Goal: Information Seeking & Learning: Stay updated

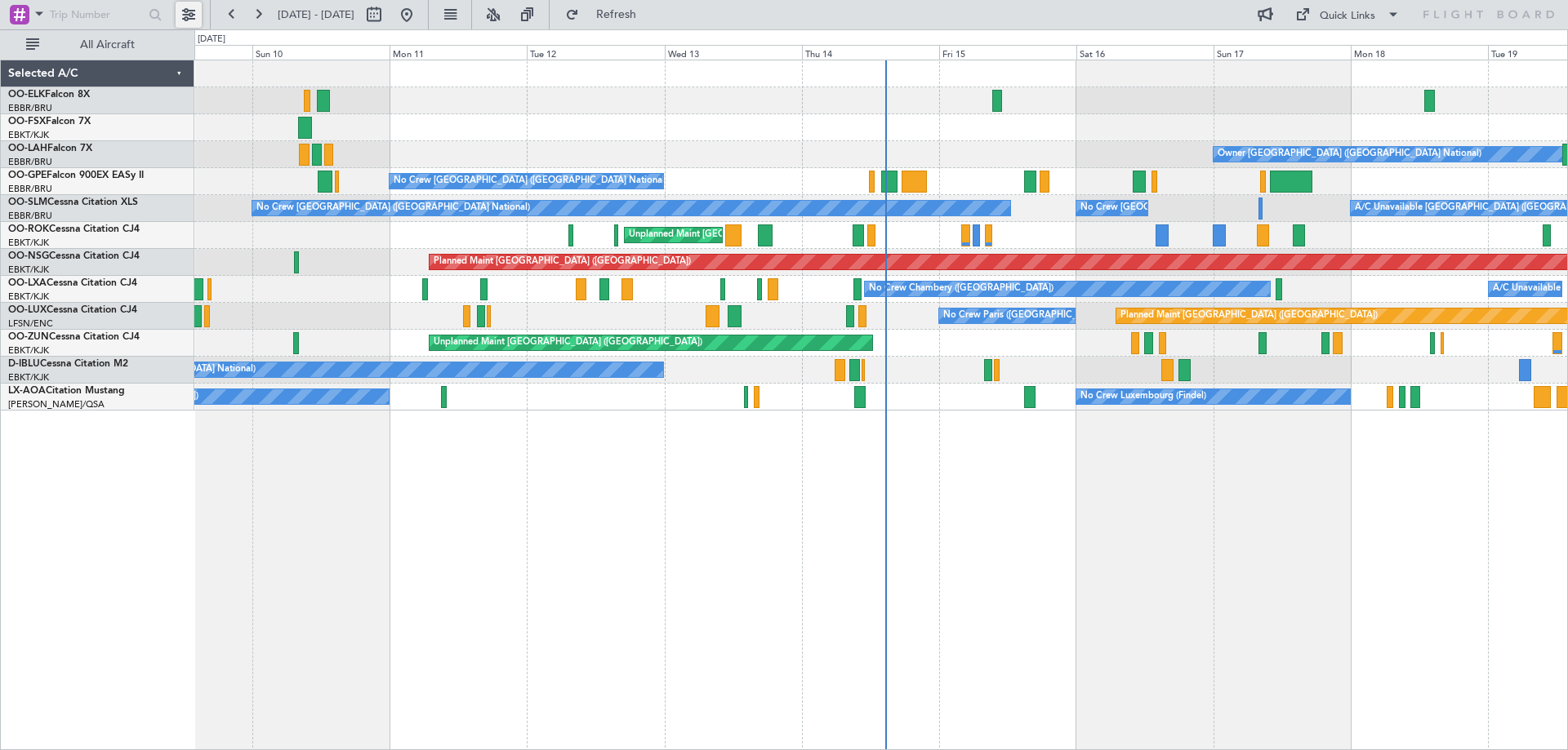
click at [187, 15] on button at bounding box center [189, 15] width 26 height 26
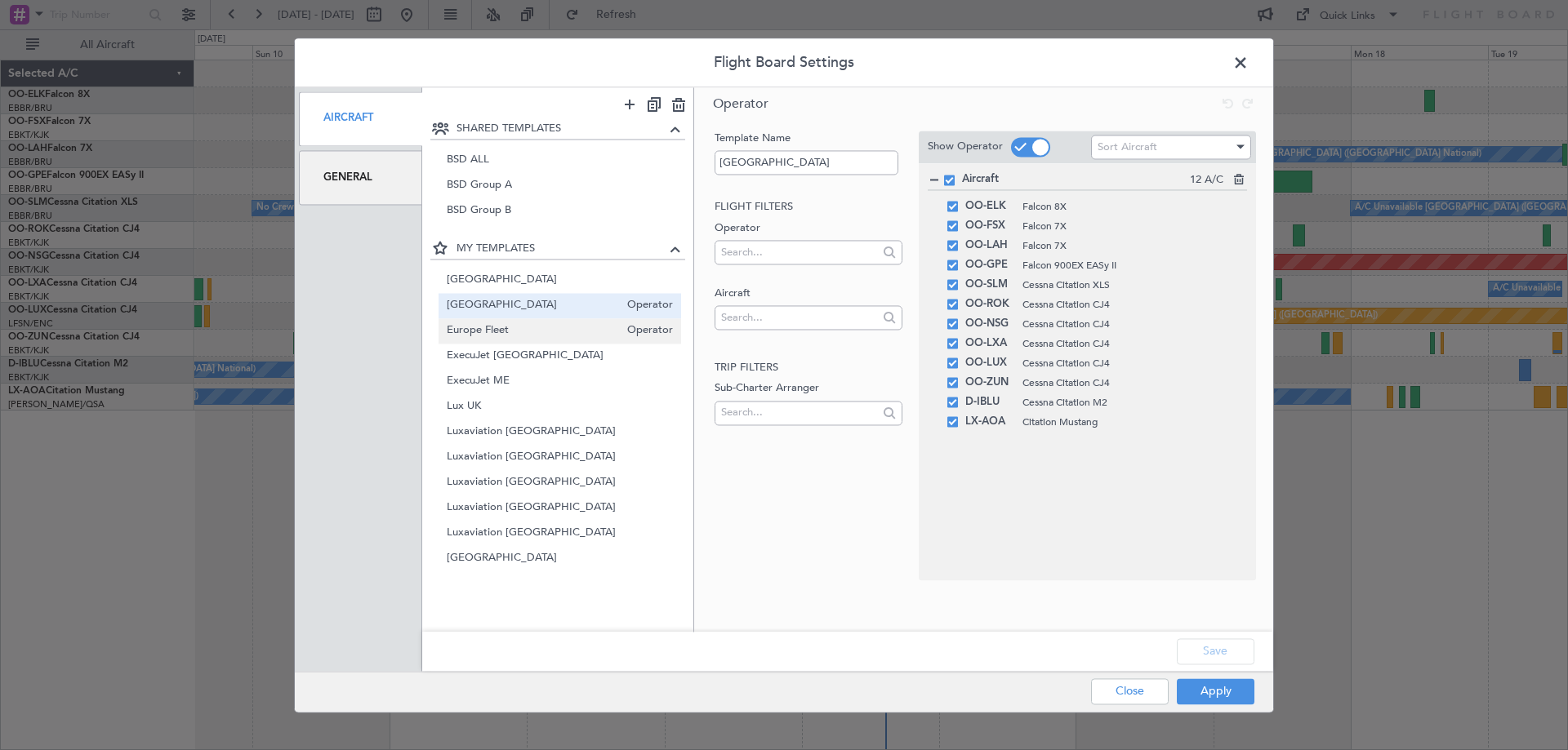
click at [523, 334] on span "Europe Fleet" at bounding box center [533, 331] width 173 height 18
type input "Europe Fleet"
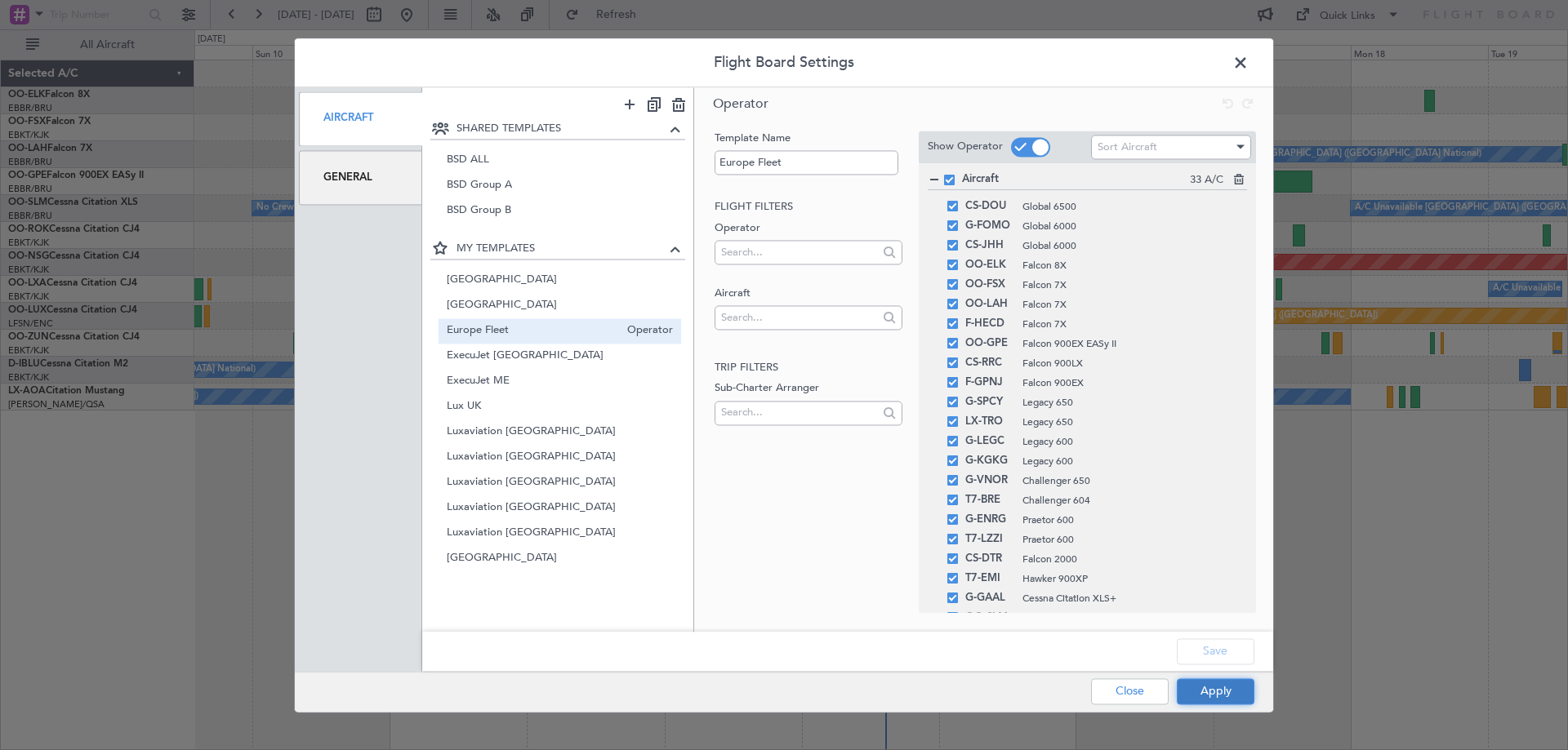
click at [1236, 692] on button "Apply" at bounding box center [1215, 692] width 77 height 26
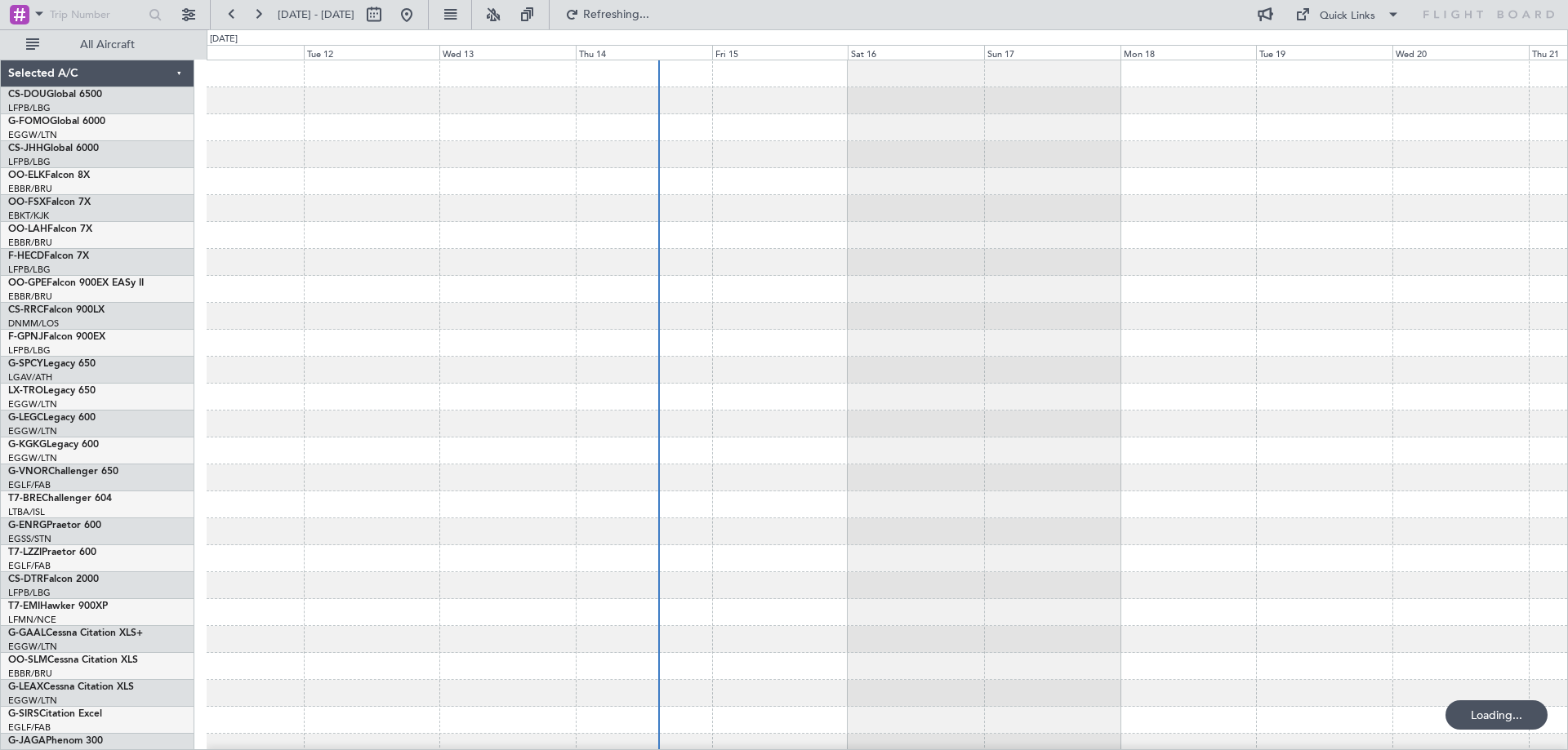
click at [795, 426] on div at bounding box center [886, 519] width 1360 height 916
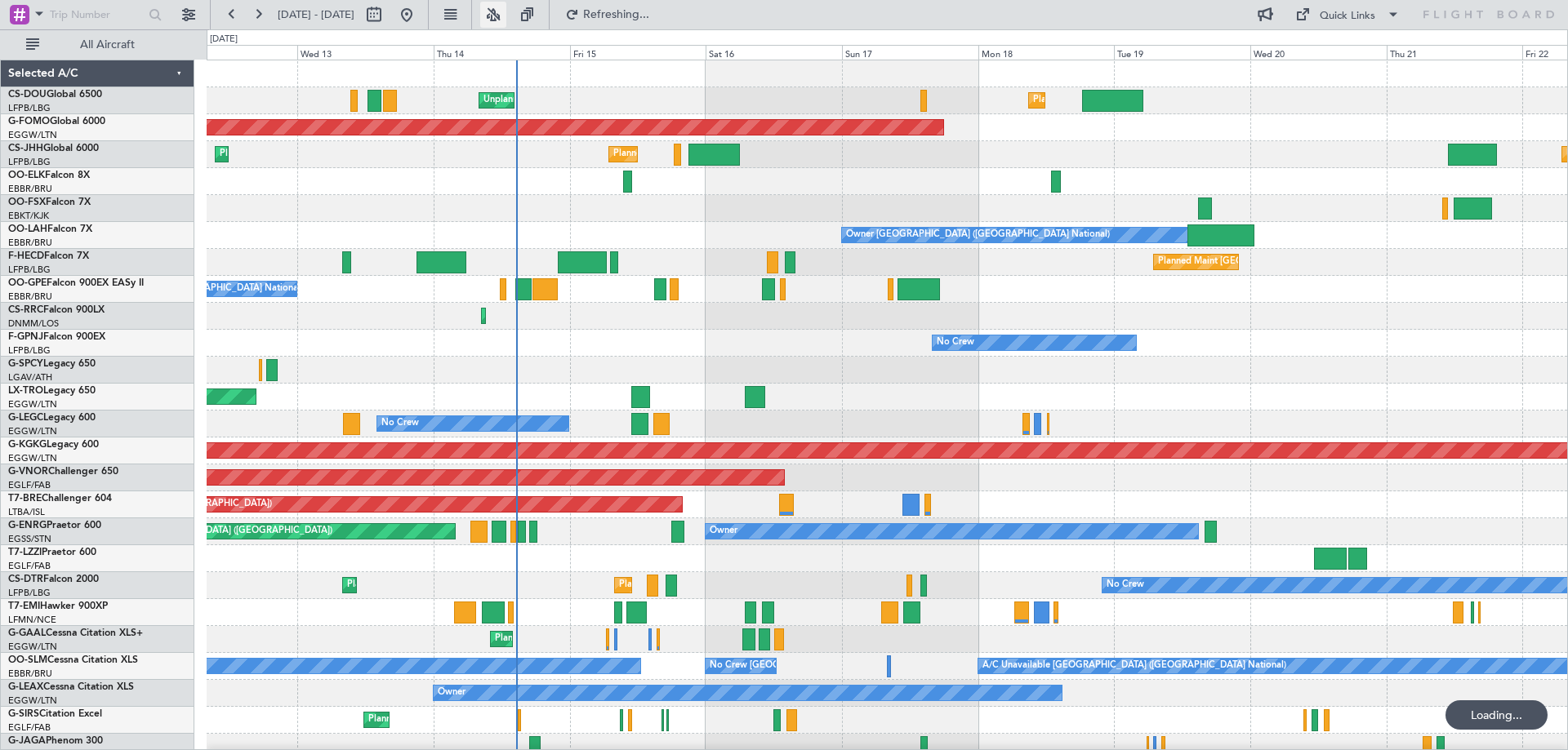
click at [507, 12] on button at bounding box center [493, 15] width 26 height 26
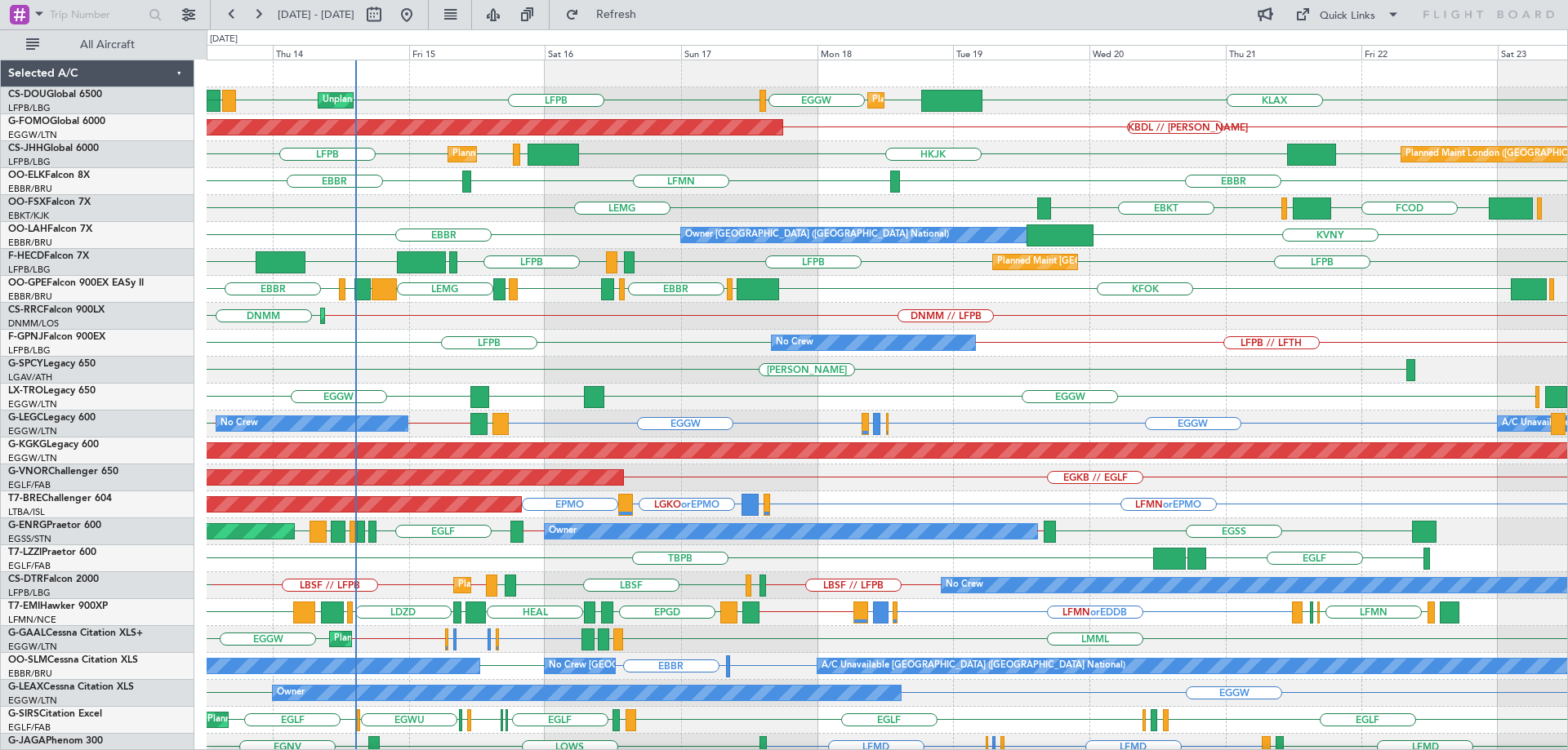
click at [849, 318] on div "KLAX EGGW EGGW LFPB LFPB LPFR Planned Maint London (Luton) Unplanned Maint Pari…" at bounding box center [886, 519] width 1360 height 916
click at [669, 382] on div "HEMM OLBA" at bounding box center [886, 370] width 1360 height 27
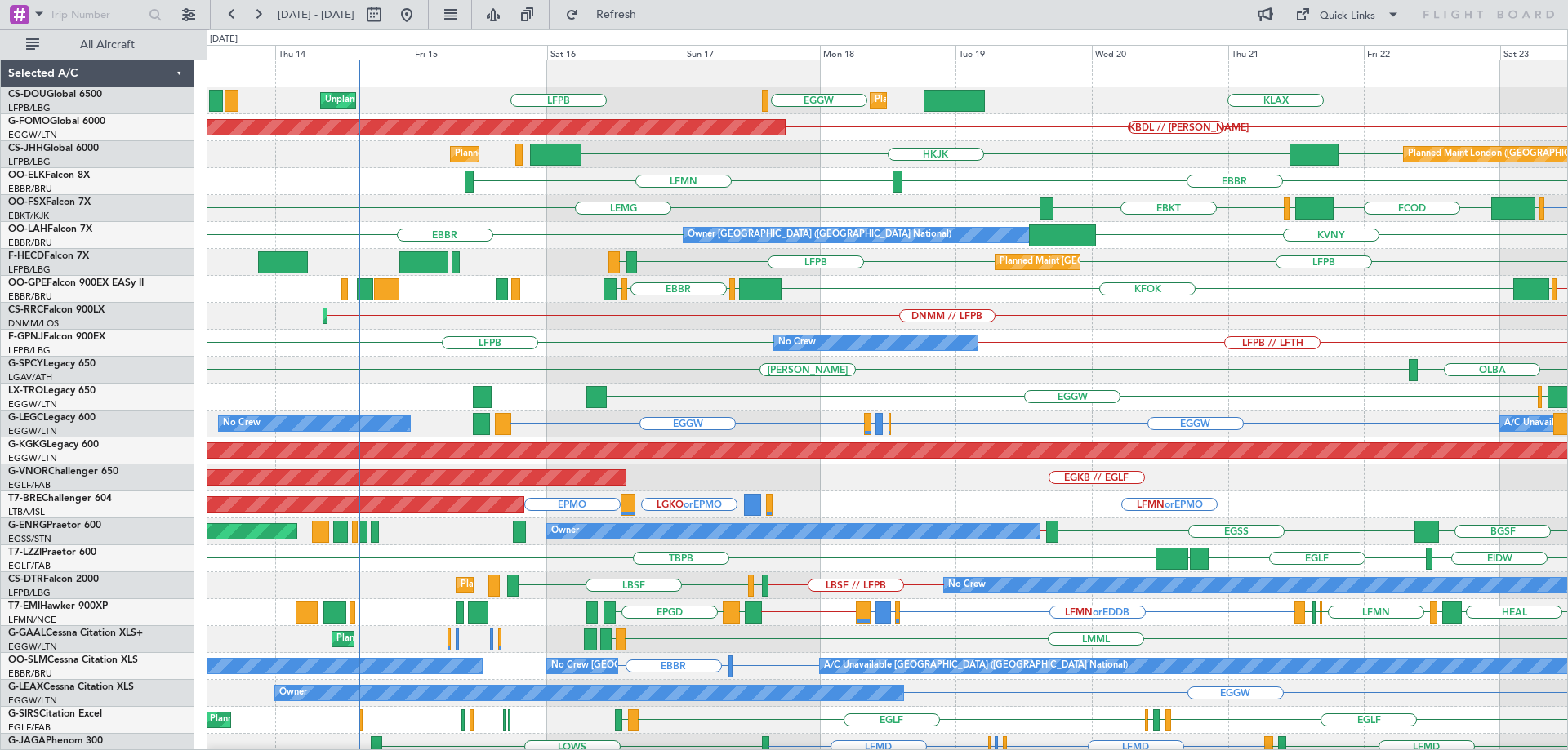
click at [921, 377] on div "Planned Maint London (Luton) KLAX EGGW EGGW LFPB Unplanned Maint Paris (Le Bour…" at bounding box center [886, 519] width 1360 height 916
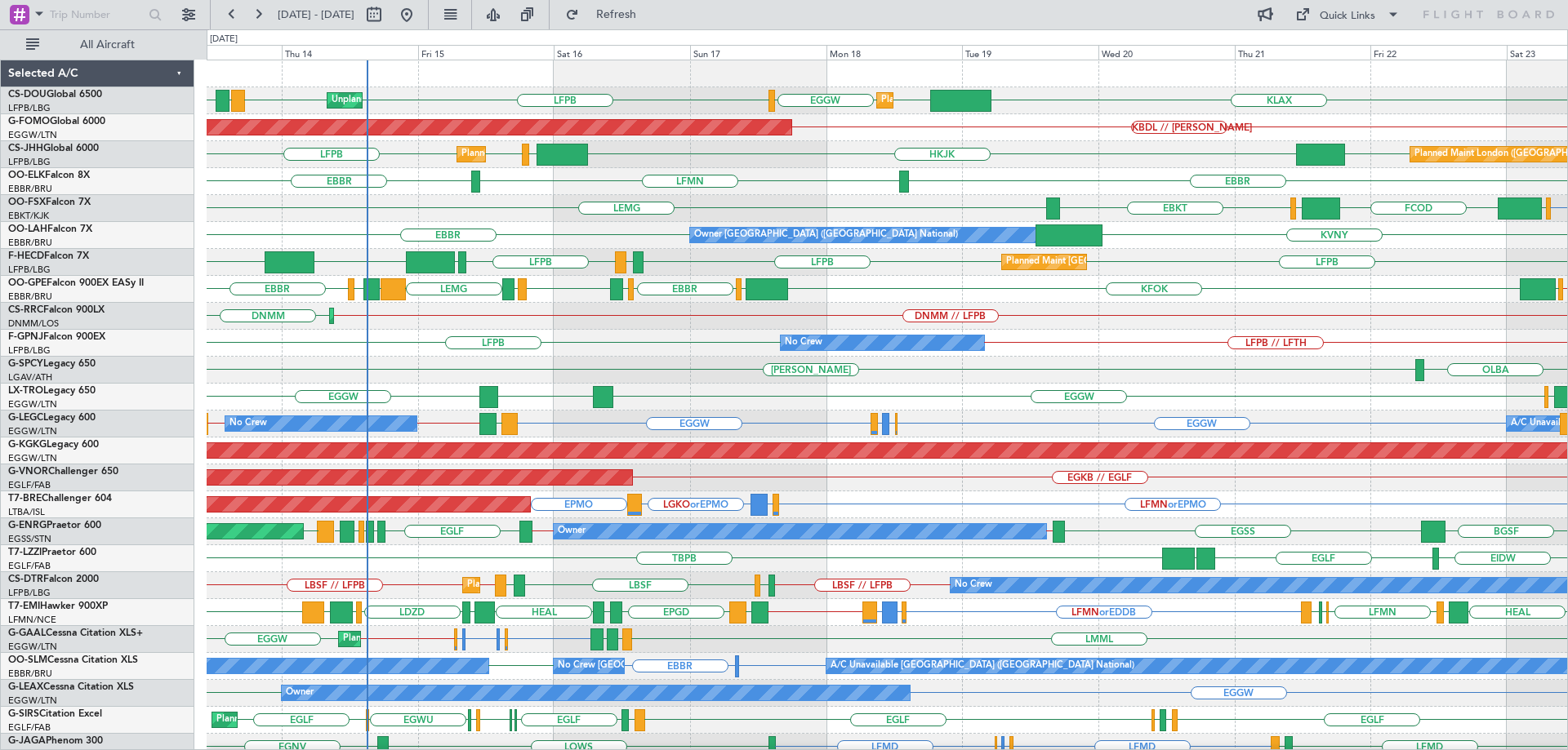
click at [726, 409] on div "KLAX EGGW EGGW LFPB LFPB LPFR EGGD Planned Maint London (Luton) Unplanned Maint…" at bounding box center [886, 519] width 1360 height 916
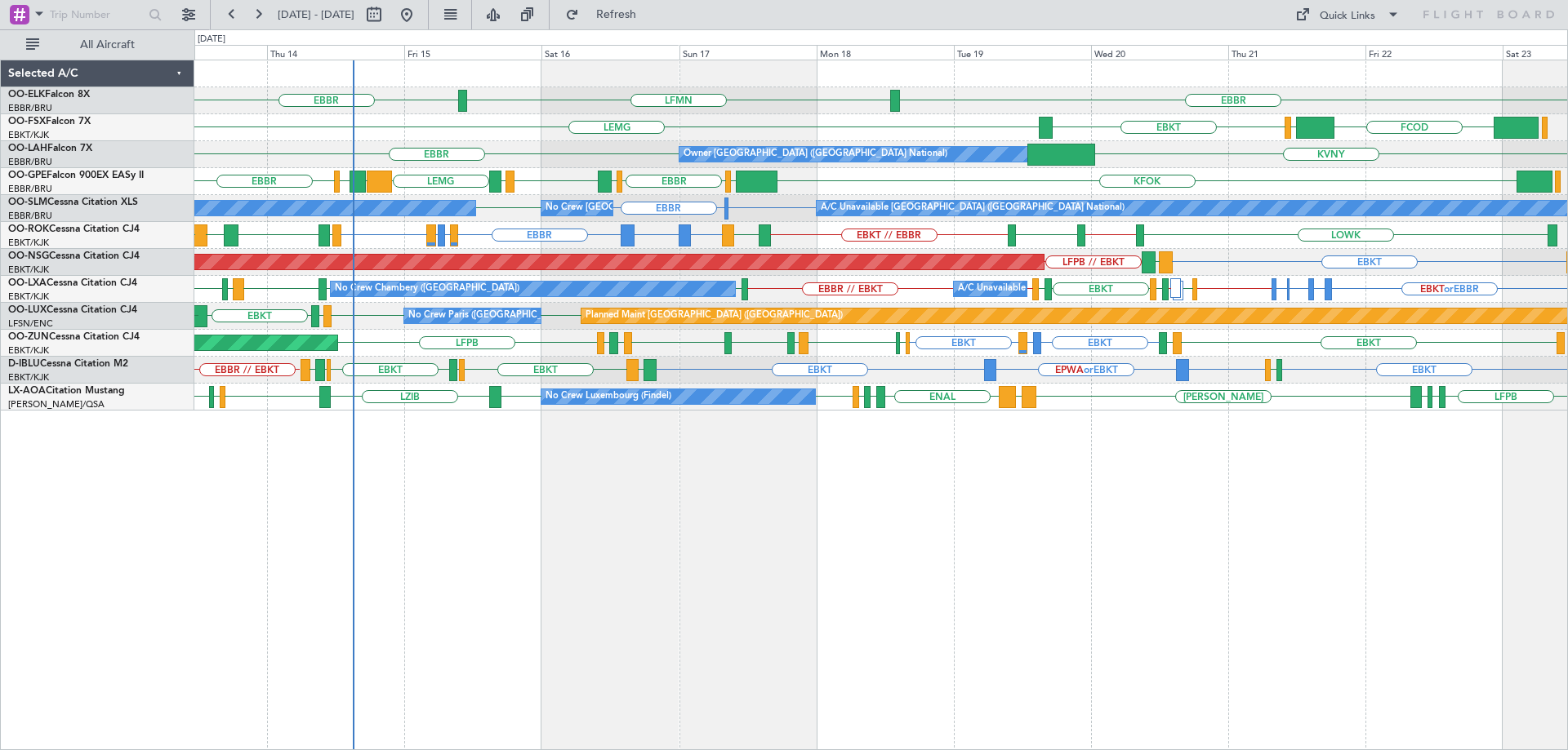
click at [1124, 305] on div "LFMN [GEOGRAPHIC_DATA] [GEOGRAPHIC_DATA] [GEOGRAPHIC_DATA] FCOD [GEOGRAPHIC_DAT…" at bounding box center [880, 236] width 1373 height 350
click at [646, 287] on div "EDWO or EBBR EDVK or EBBR EBBR // EBKT EBKT or EBBR EDDM or EBBR [GEOGRAPHIC_DA…" at bounding box center [880, 289] width 1373 height 27
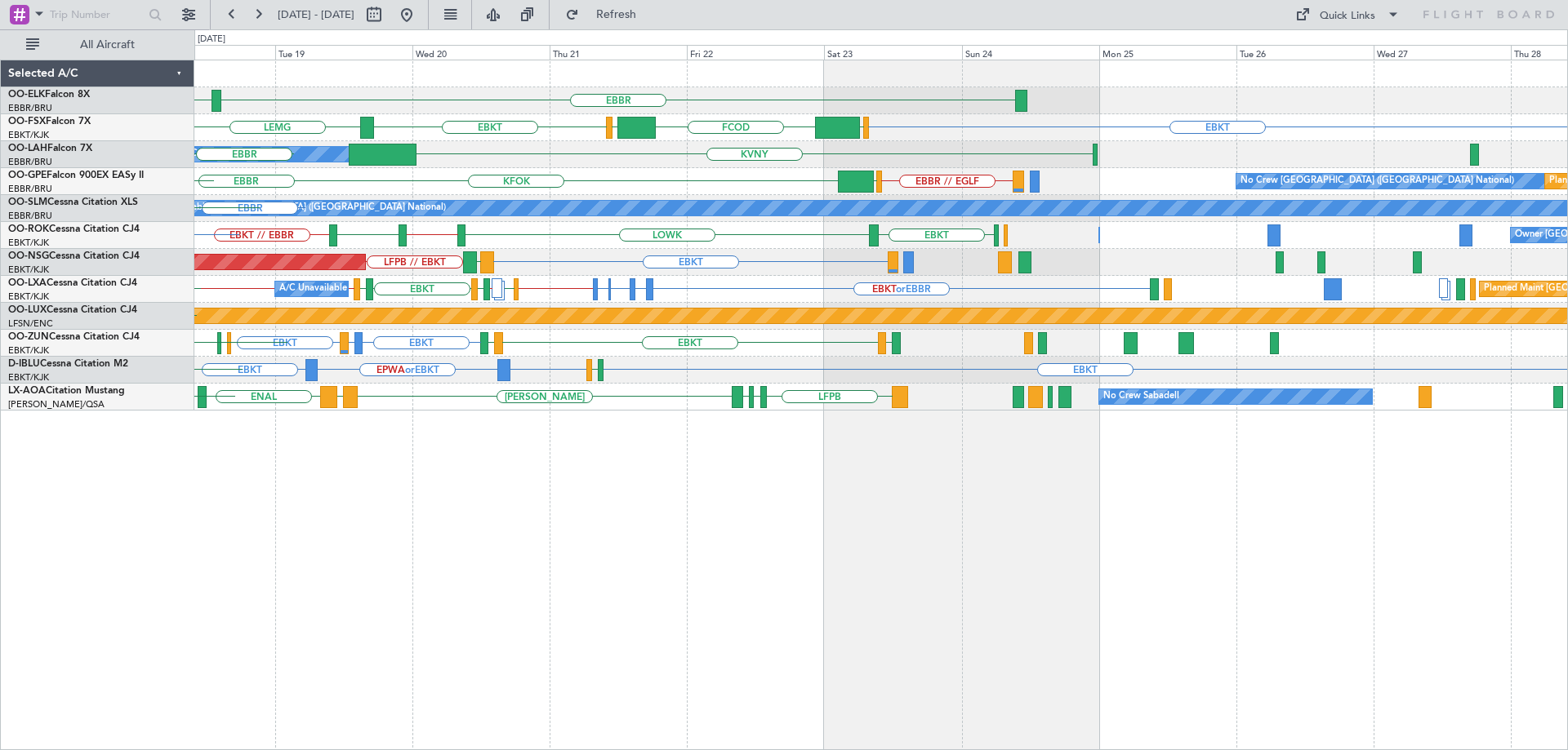
click at [710, 303] on div "EBBR LFMN EBKT [GEOGRAPHIC_DATA] EBKT [GEOGRAPHIC_DATA] EGGW FCOD KVNY Owner [G…" at bounding box center [880, 236] width 1373 height 350
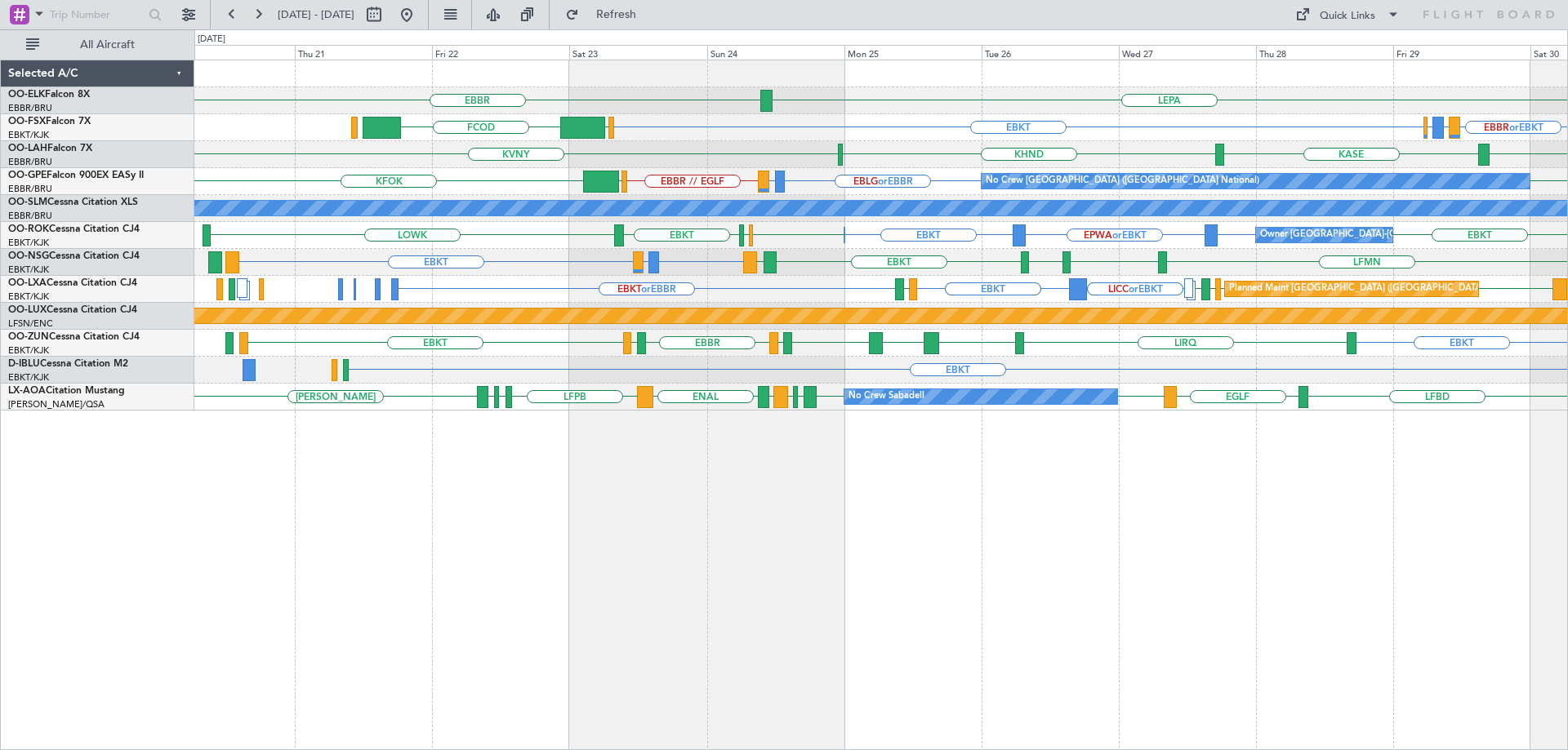
click at [759, 301] on div "LICC or EBKT LICC or EBKT EBKT EBKT EBKT or EBBR LRAR [GEOGRAPHIC_DATA] [GEOGRA…" at bounding box center [880, 289] width 1373 height 27
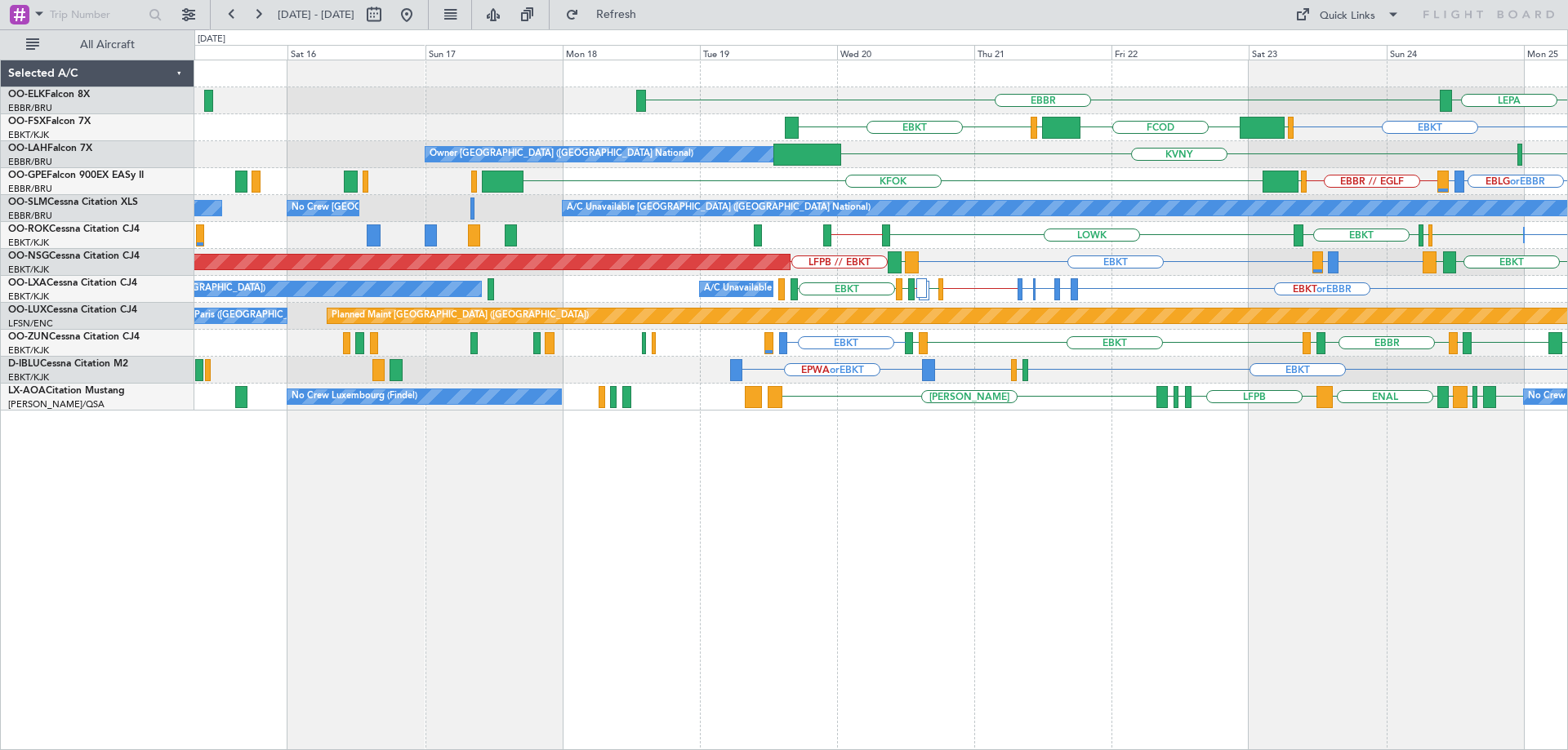
click at [1059, 414] on div "LEPA [GEOGRAPHIC_DATA] EBKT EGGW FCOD [GEOGRAPHIC_DATA] EBKT KHND KVNY Owner [G…" at bounding box center [881, 405] width 1374 height 691
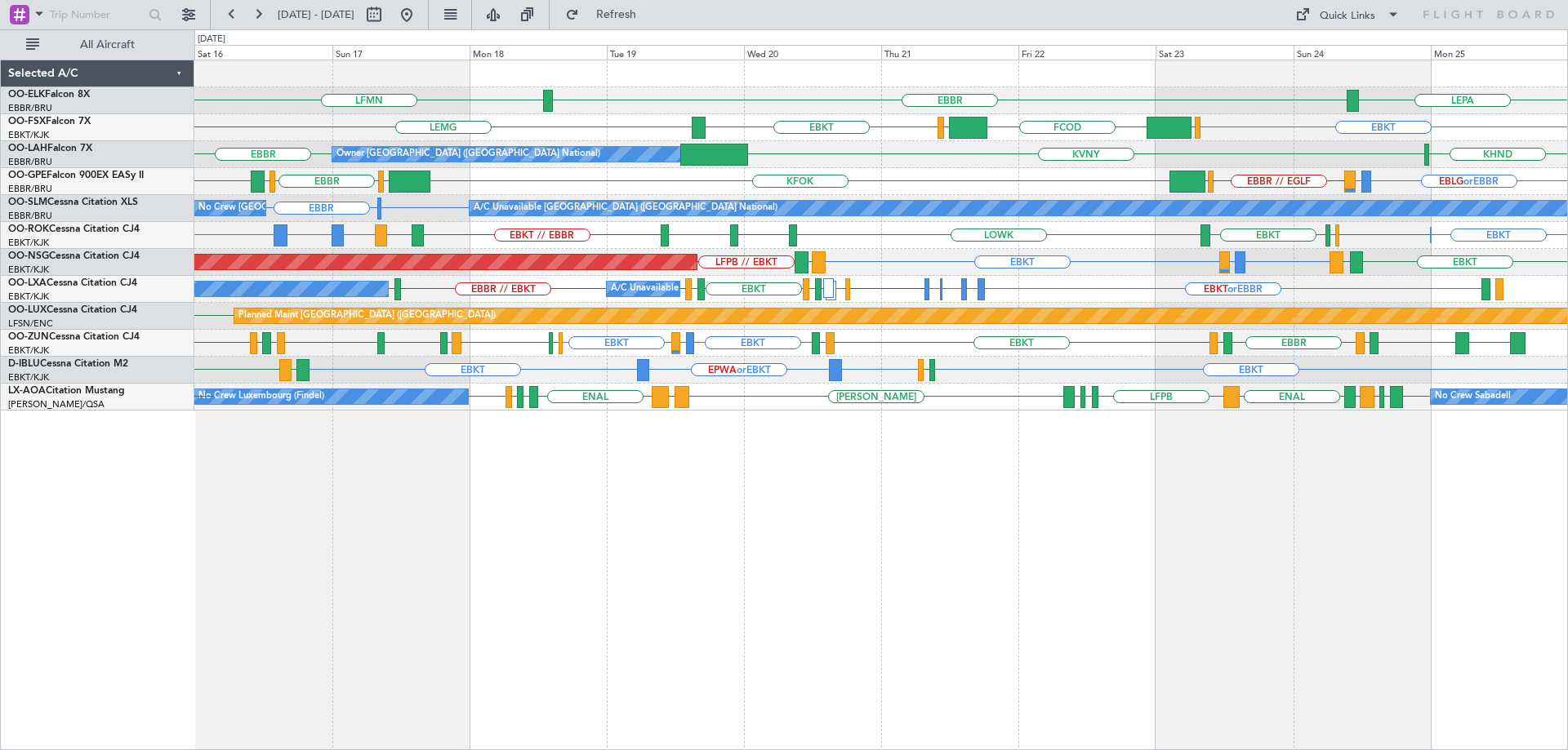
click at [1120, 345] on div "EBKT LFMD or EBKT EBKT LFRQ LFPB LEBZ EBKT LOWS [GEOGRAPHIC_DATA] LFBD EBKT LOW…" at bounding box center [880, 343] width 1373 height 27
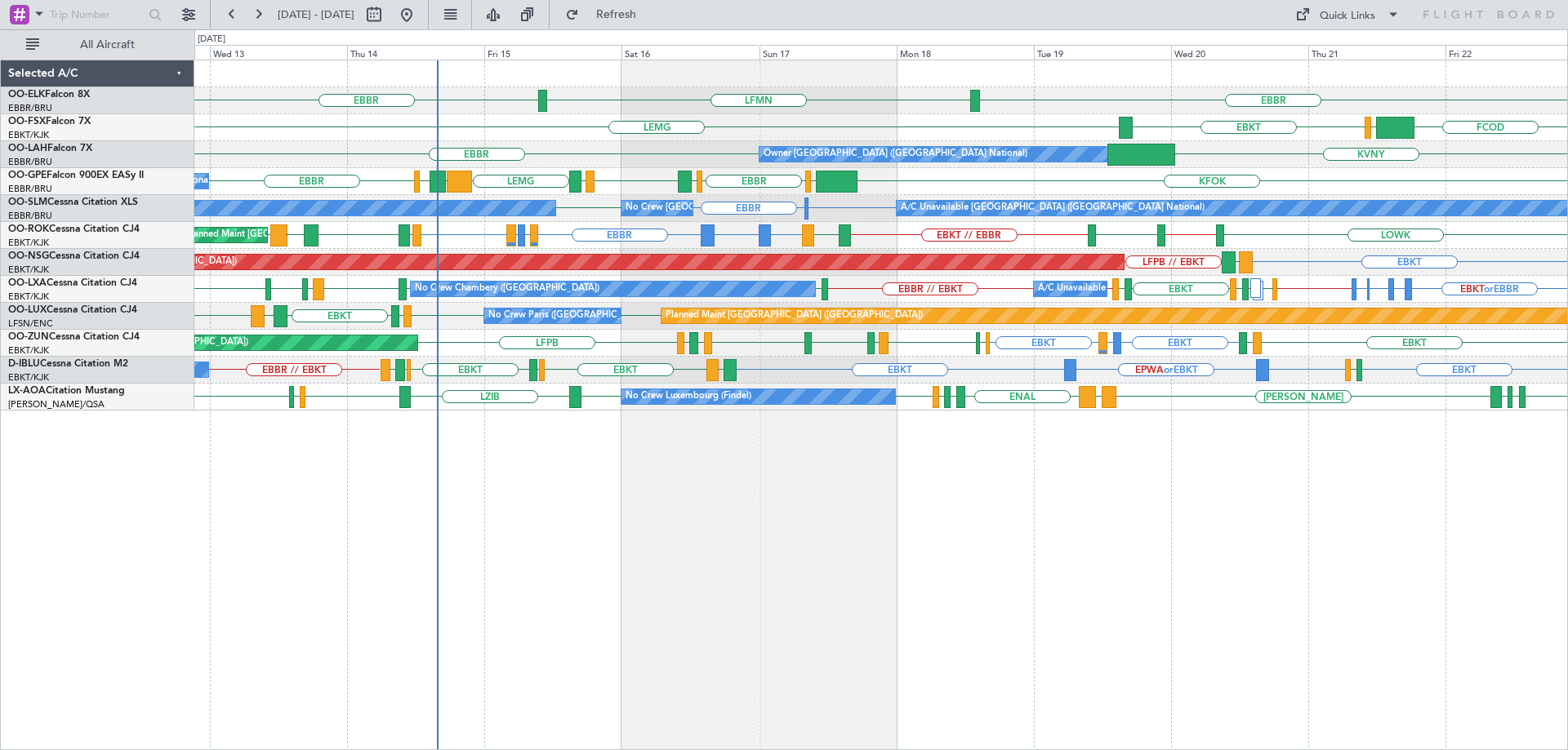
click at [853, 343] on div "Unplanned Maint [GEOGRAPHIC_DATA] ([GEOGRAPHIC_DATA]) EBKT LFMD or EBKT EBKT LF…" at bounding box center [880, 343] width 1373 height 27
